Goal: Information Seeking & Learning: Learn about a topic

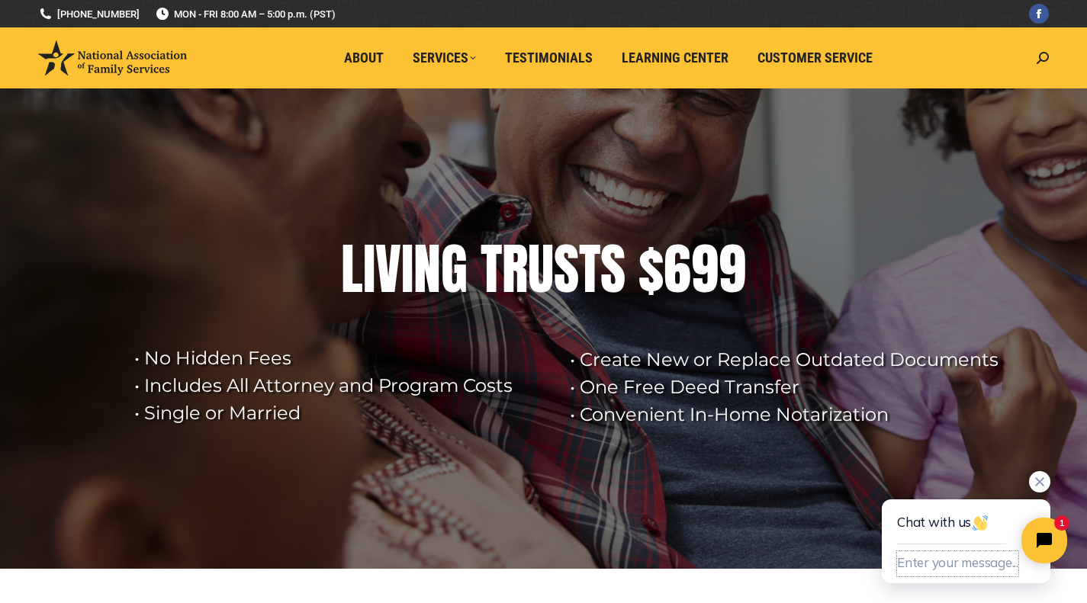
click at [915, 562] on button "Enter your message..." at bounding box center [957, 564] width 121 height 25
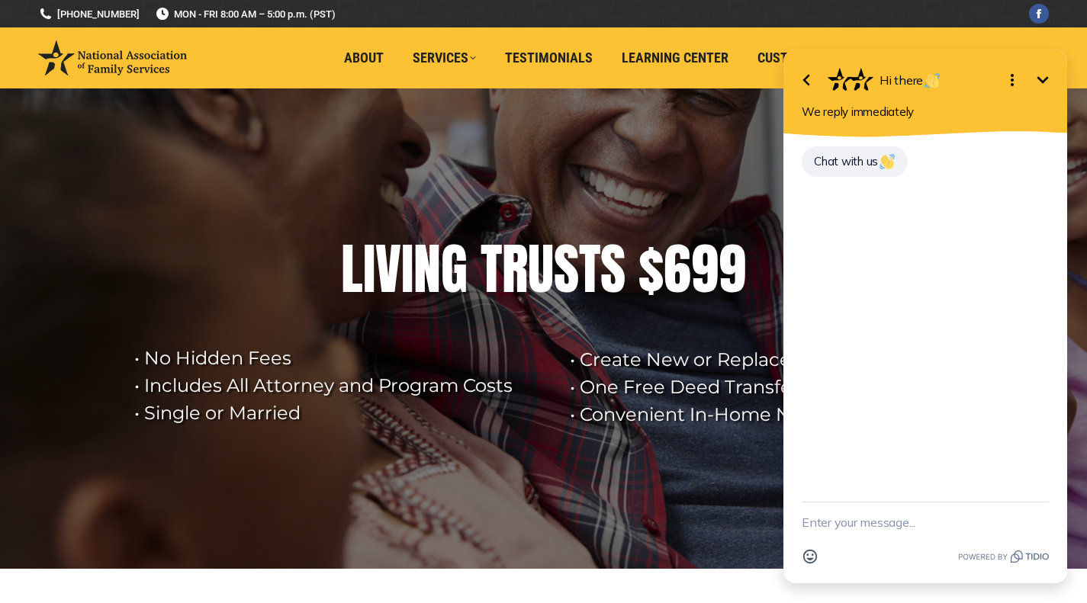
click at [822, 520] on textarea "New message" at bounding box center [925, 523] width 247 height 40
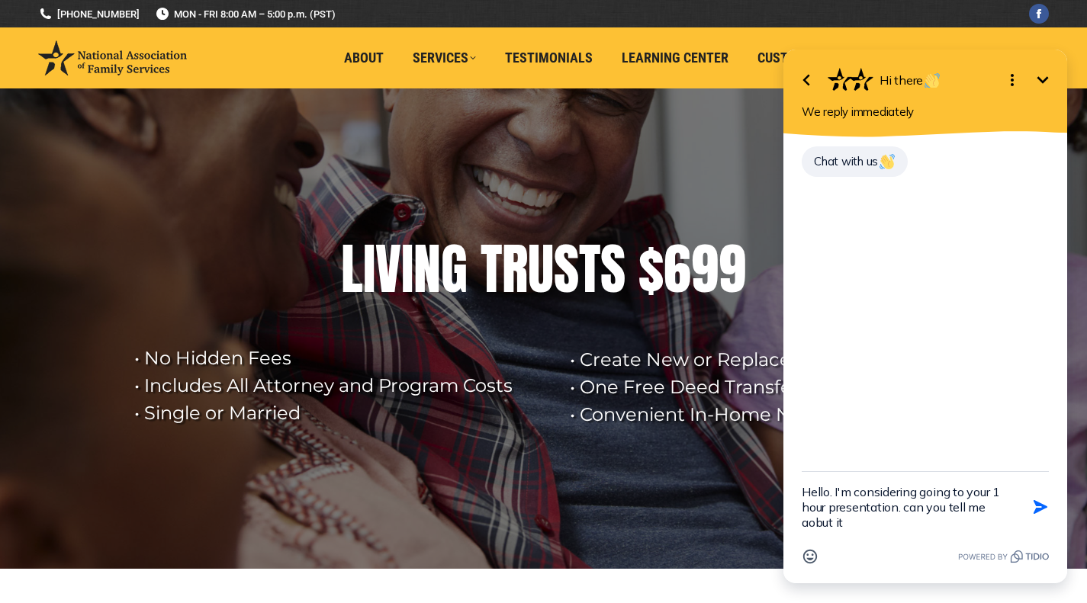
type textarea "Hello. I'm considering going to your 1 hour presentation. can you tell me aobut…"
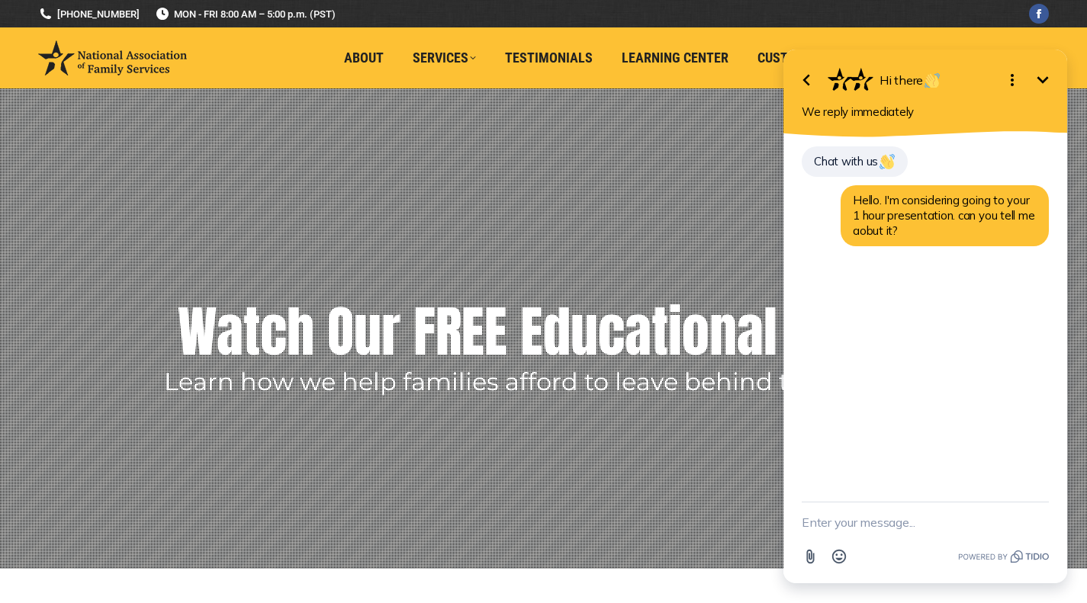
click at [1050, 81] on icon "Minimize" at bounding box center [1043, 80] width 18 height 18
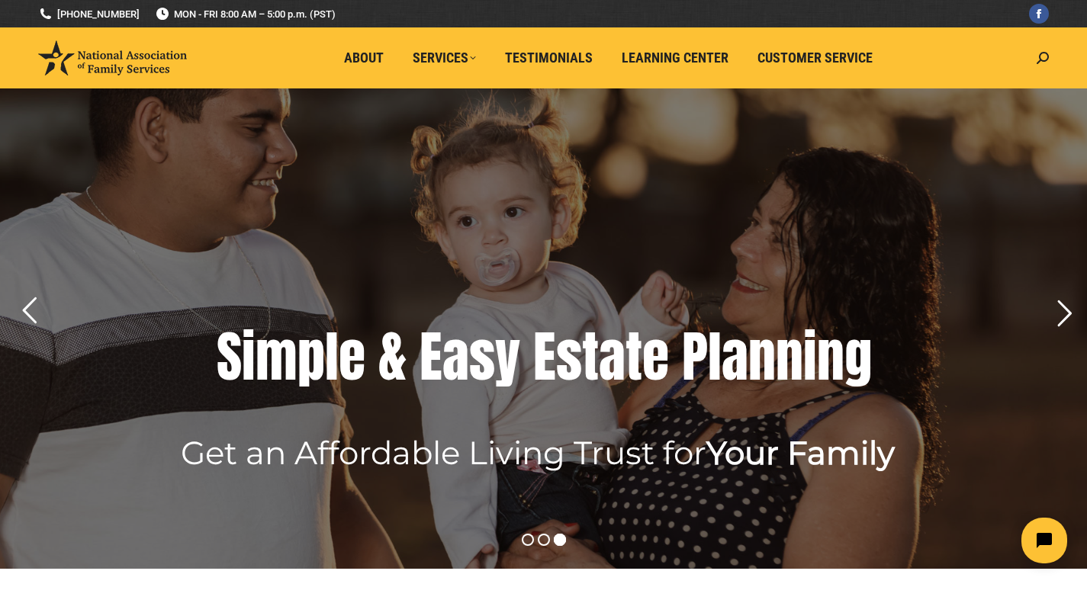
click at [454, 367] on div "a" at bounding box center [455, 357] width 27 height 61
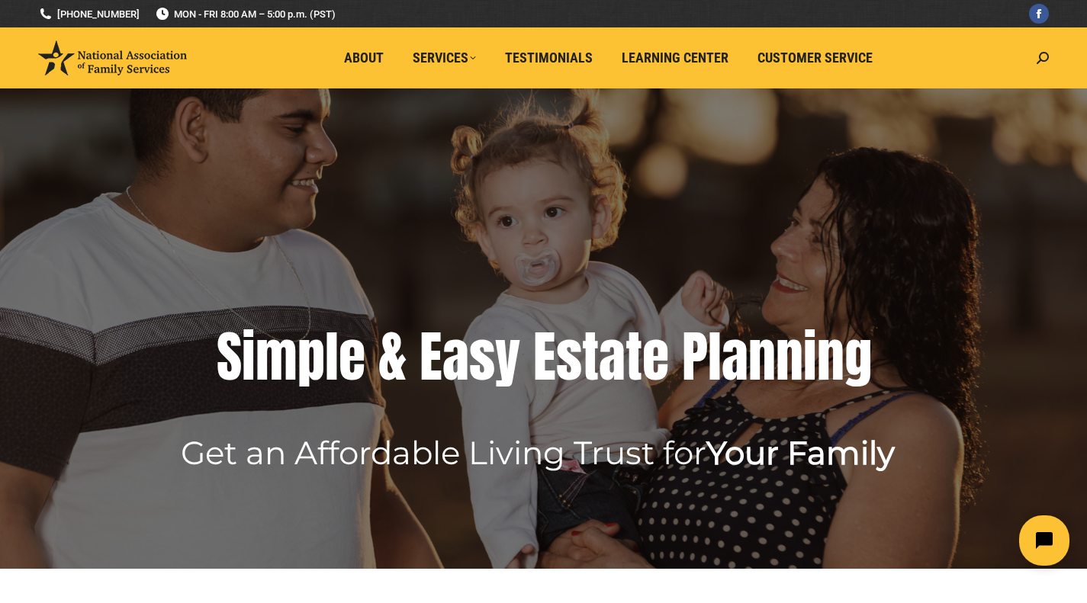
click at [1048, 529] on button "Open chat widget" at bounding box center [1044, 541] width 50 height 50
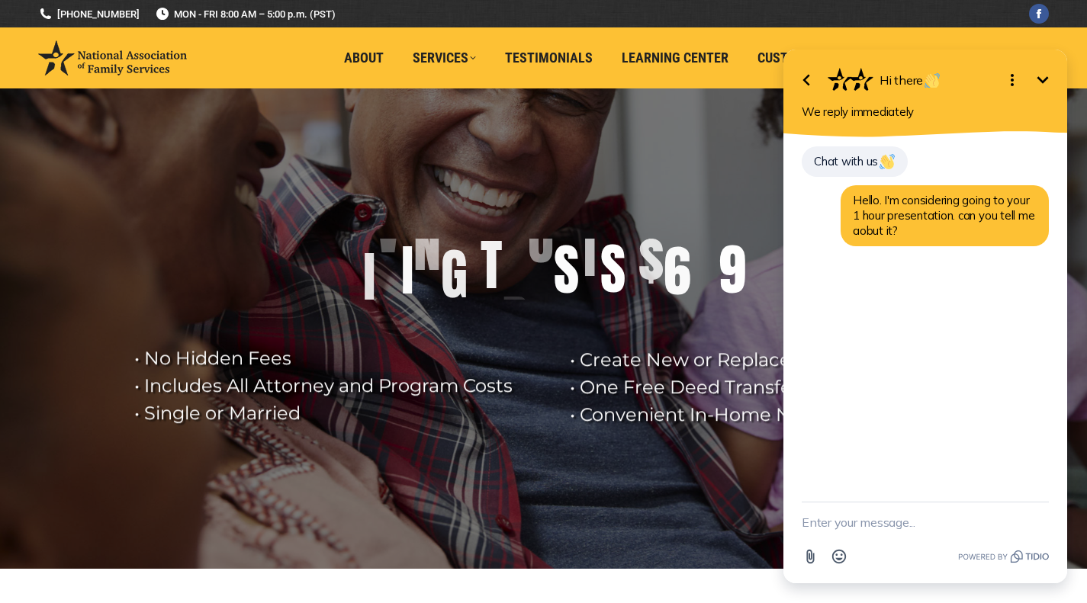
click at [936, 513] on textarea "New message" at bounding box center [925, 523] width 247 height 40
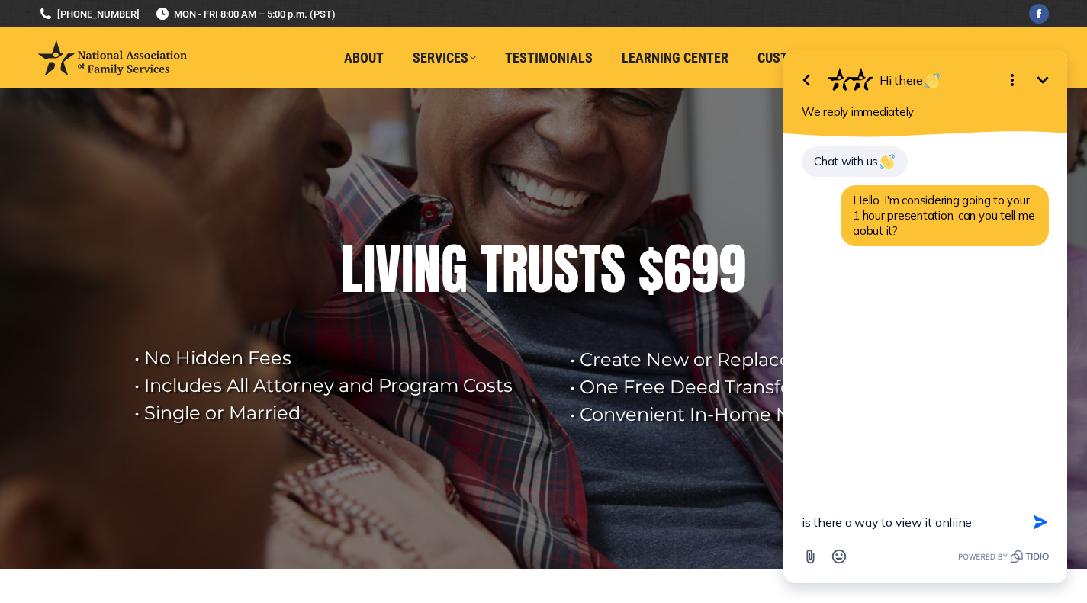
type textarea "is there a way to view it onliine?"
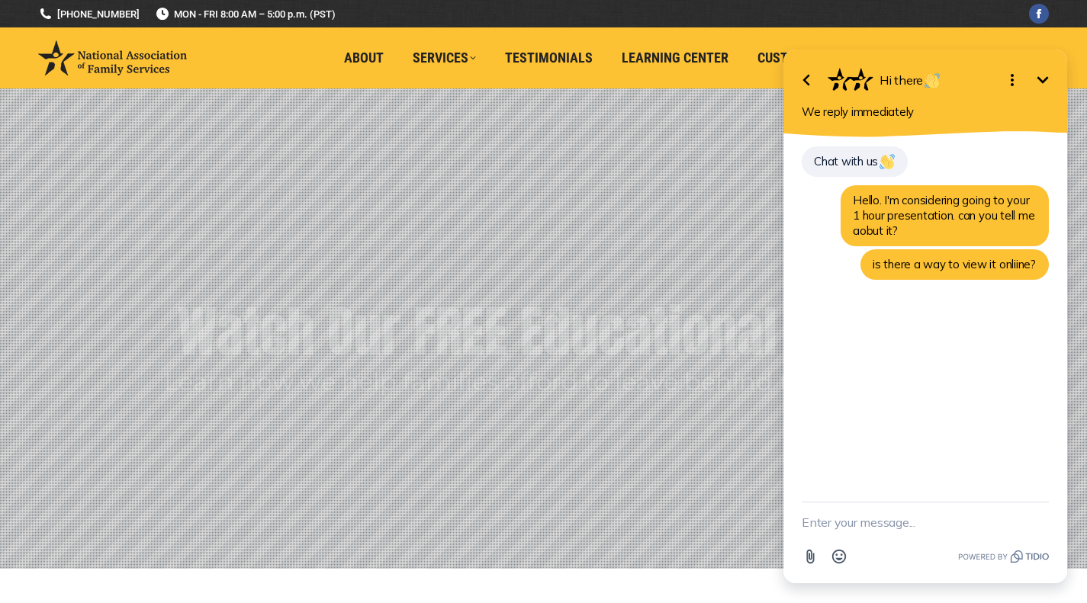
click at [1038, 80] on icon "Minimize" at bounding box center [1043, 80] width 18 height 18
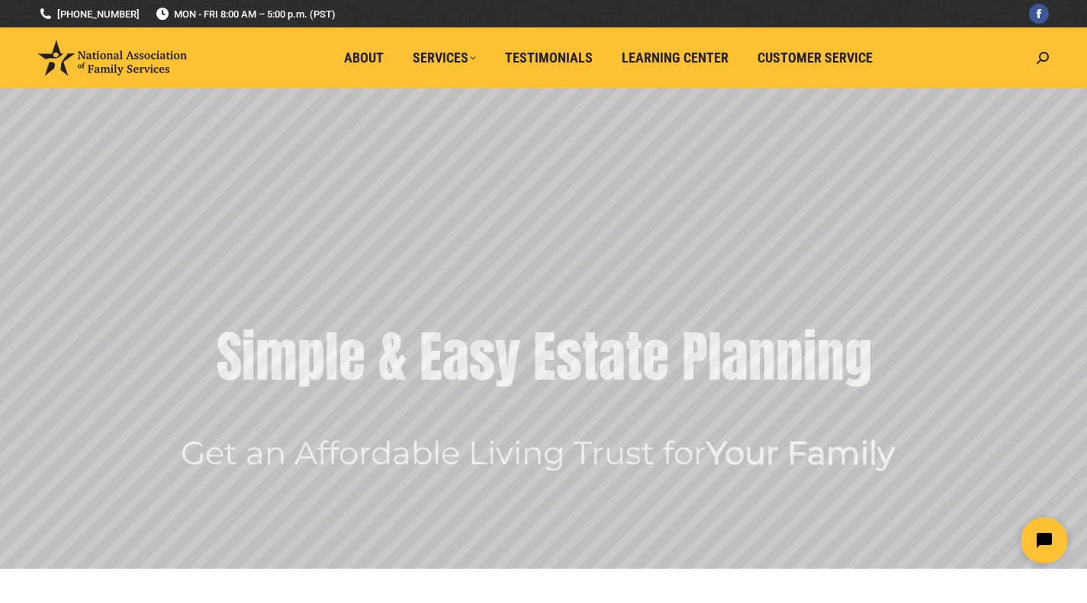
click at [114, 58] on img at bounding box center [112, 57] width 149 height 35
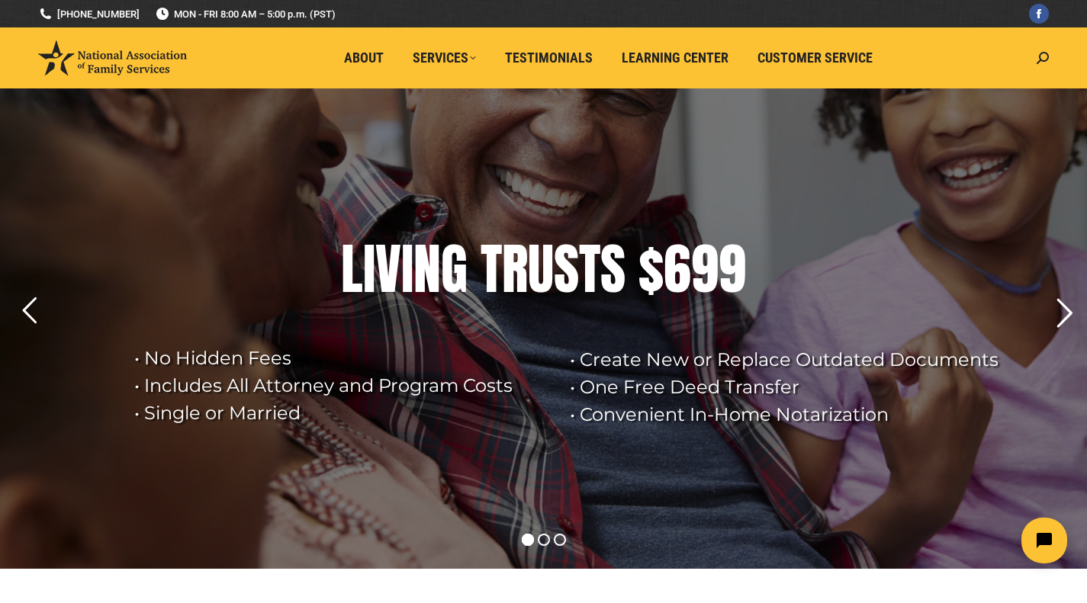
click at [1061, 317] on rs-arrow at bounding box center [1064, 313] width 38 height 38
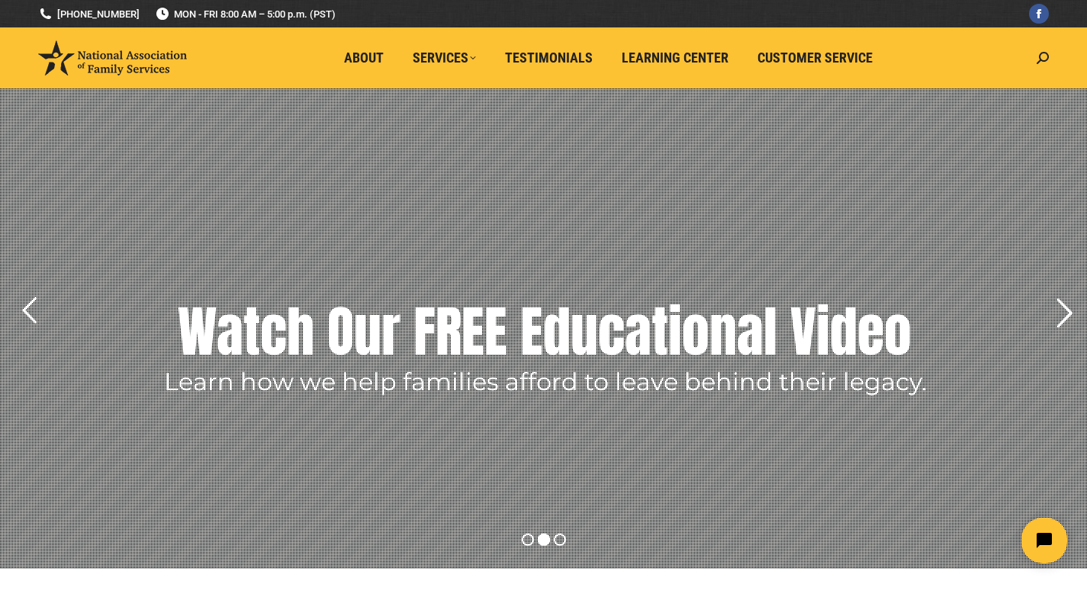
click at [1061, 316] on rs-arrow at bounding box center [1064, 313] width 38 height 38
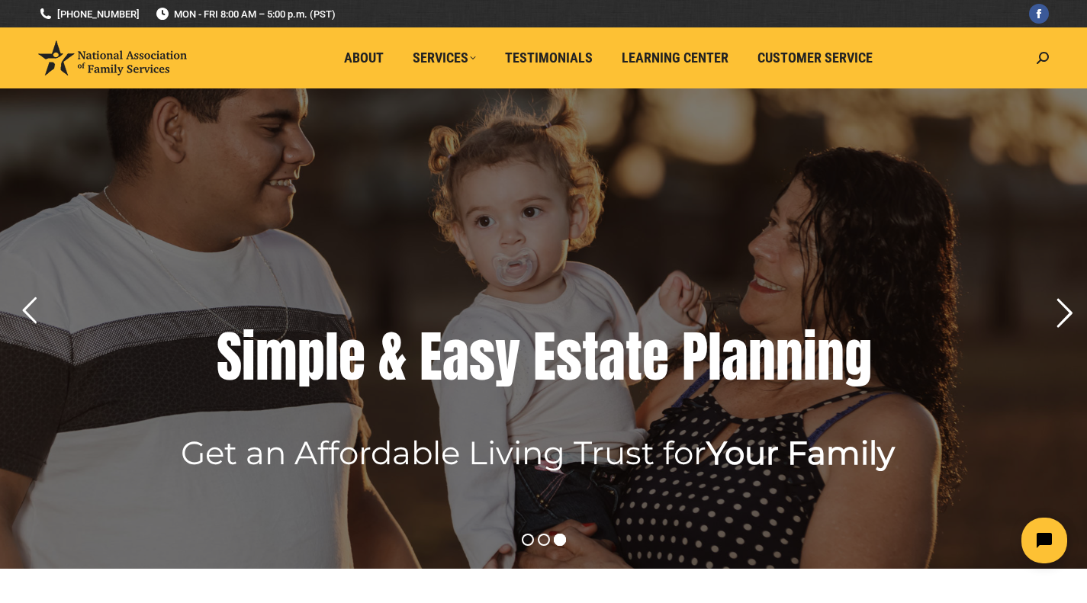
click at [1055, 317] on rs-arrow at bounding box center [1064, 313] width 38 height 38
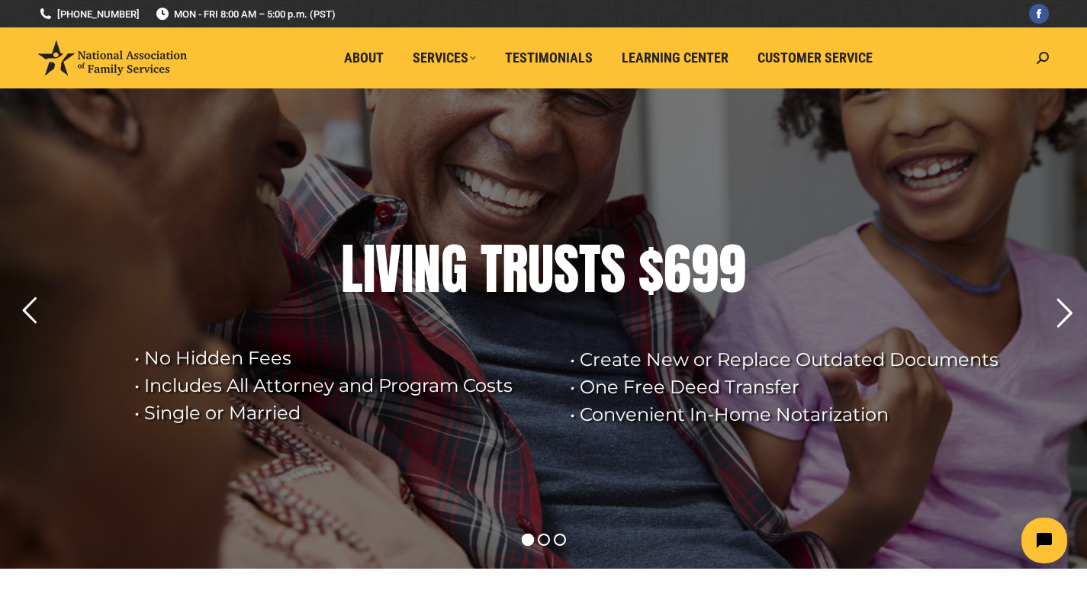
click at [1055, 317] on rs-arrow at bounding box center [1064, 313] width 38 height 38
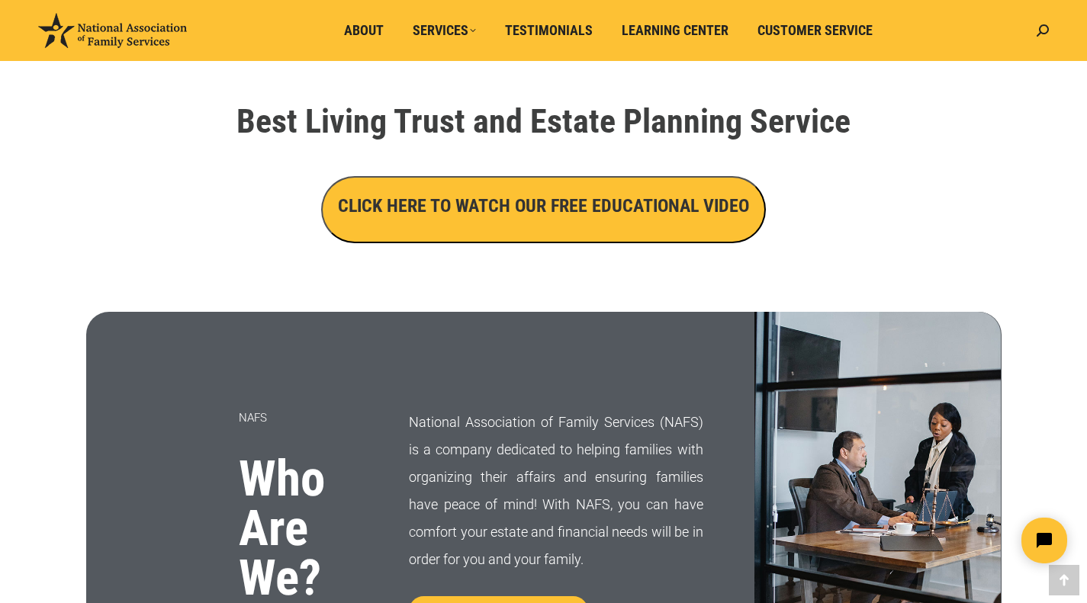
scroll to position [534, 0]
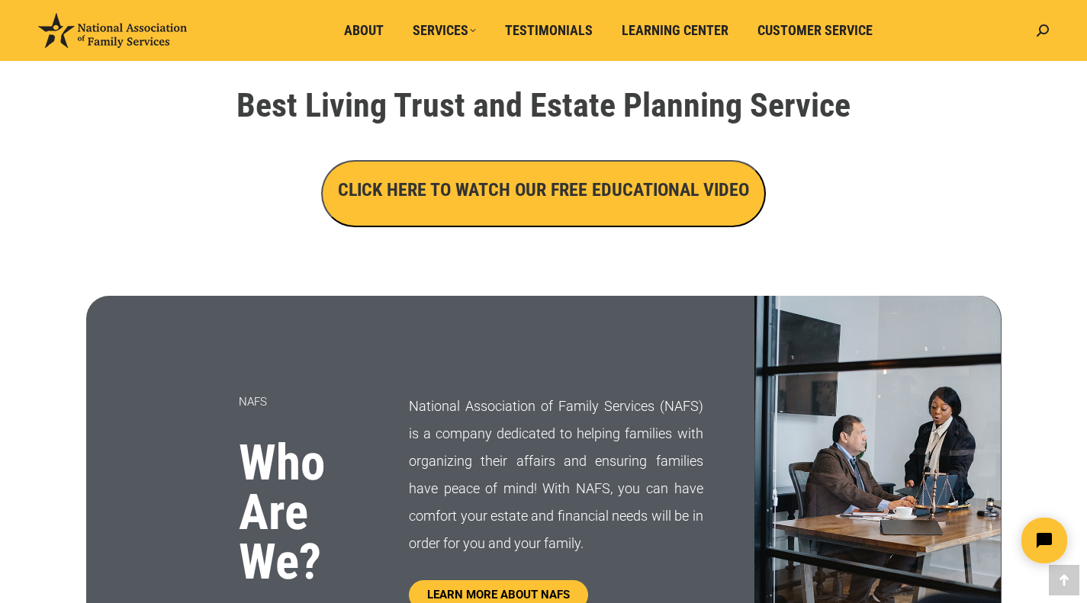
click at [601, 178] on h3 "CLICK HERE TO WATCH OUR FREE EDUCATIONAL VIDEO" at bounding box center [543, 190] width 411 height 26
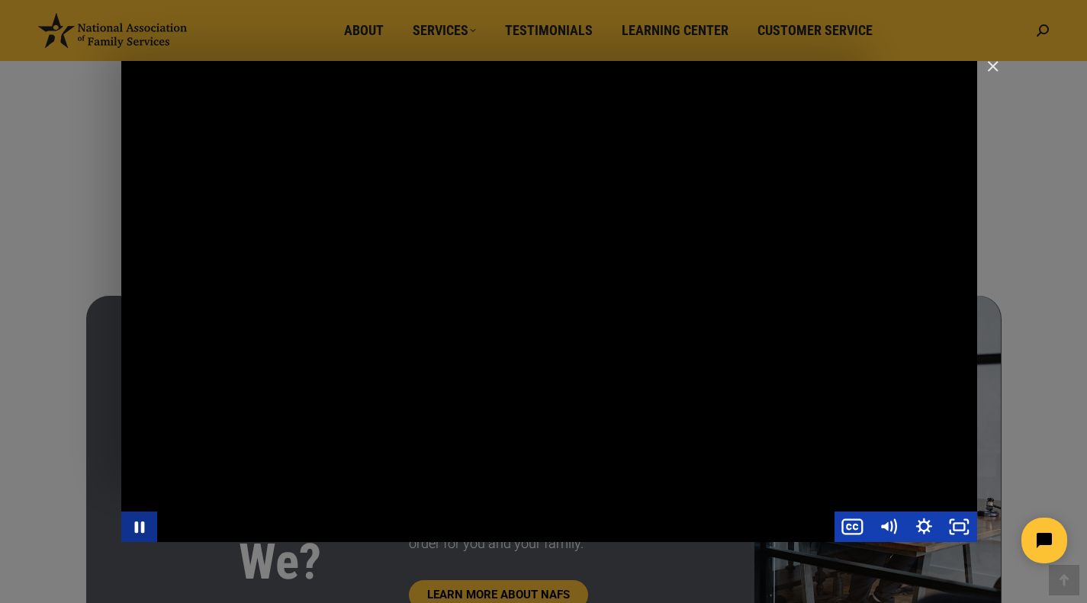
click at [140, 530] on icon "Pause" at bounding box center [139, 527] width 36 height 31
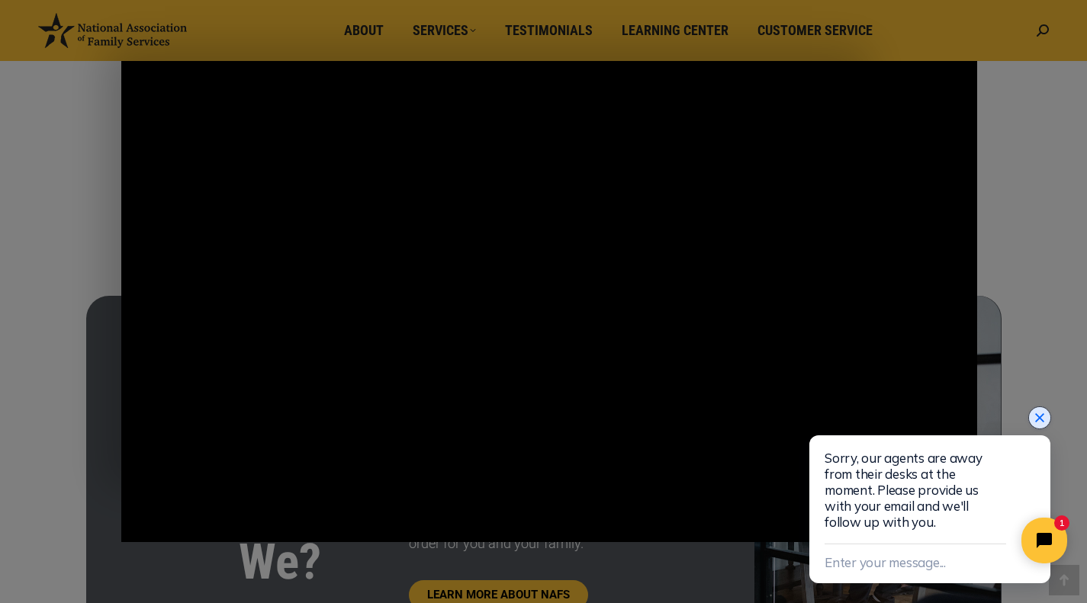
click at [1036, 418] on icon "Close chat widget" at bounding box center [1039, 417] width 15 height 15
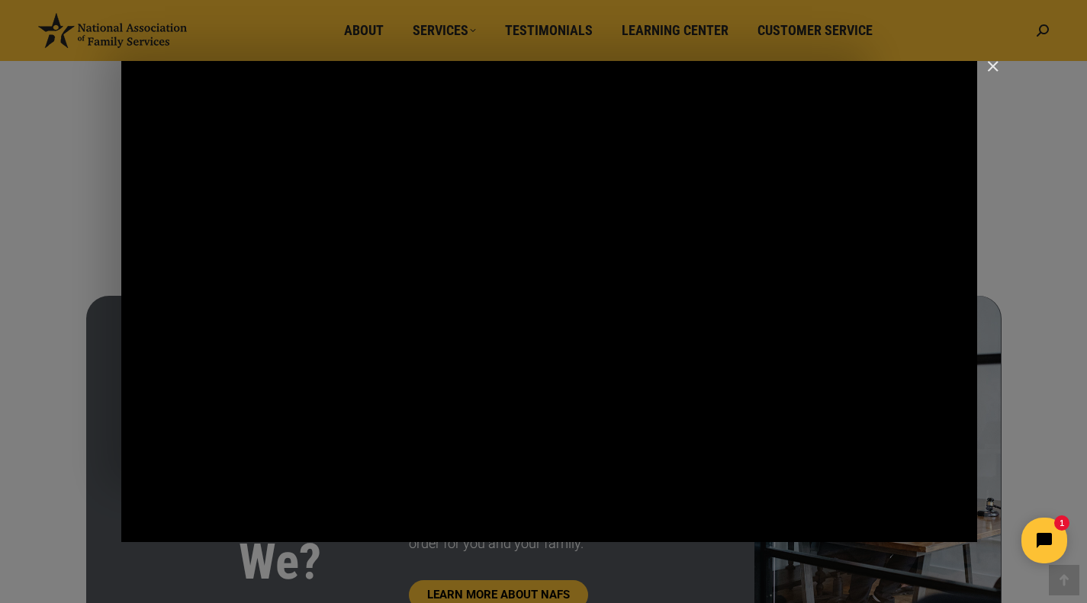
drag, startPoint x: 224, startPoint y: 35, endPoint x: 624, endPoint y: 405, distance: 544.7
click at [624, 405] on div "Main Video - Full Webinar (Emma) Landon V1.4" at bounding box center [549, 301] width 856 height 481
click at [992, 63] on img "Close" at bounding box center [986, 73] width 26 height 26
